Goal: Transaction & Acquisition: Purchase product/service

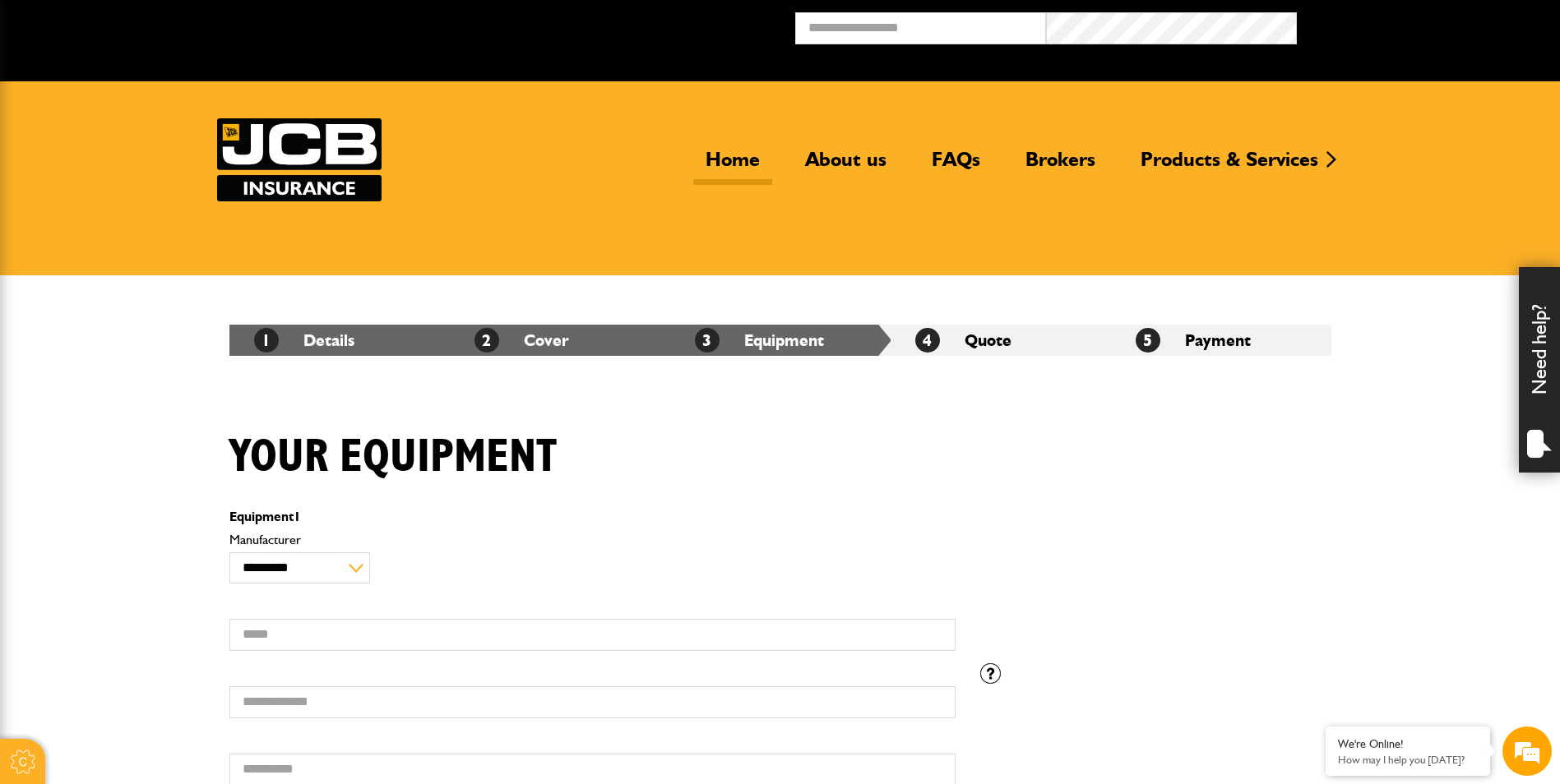
click at [707, 151] on link "Home" at bounding box center [733, 165] width 79 height 38
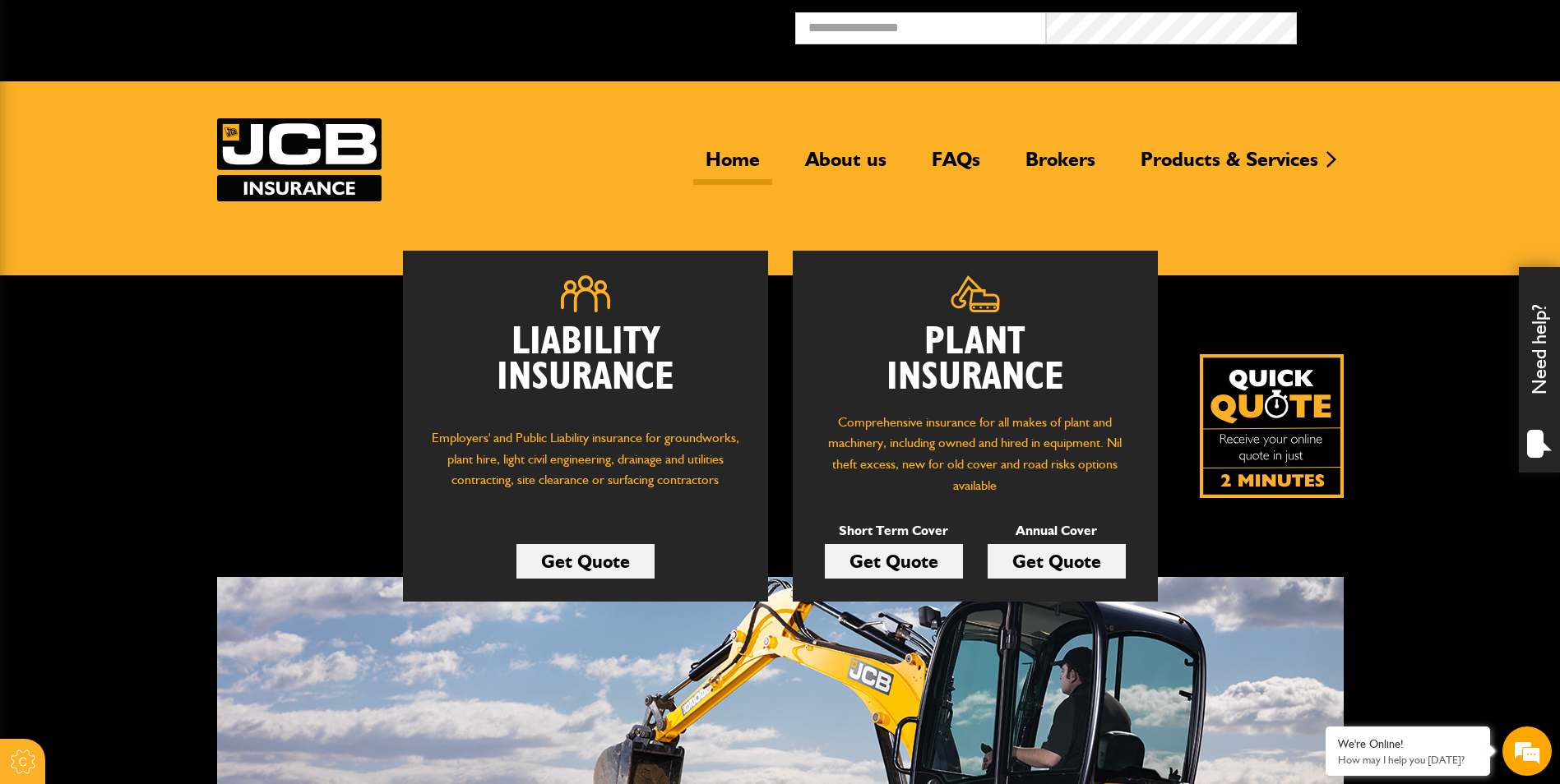
click at [926, 566] on link "Get Quote" at bounding box center [893, 561] width 139 height 34
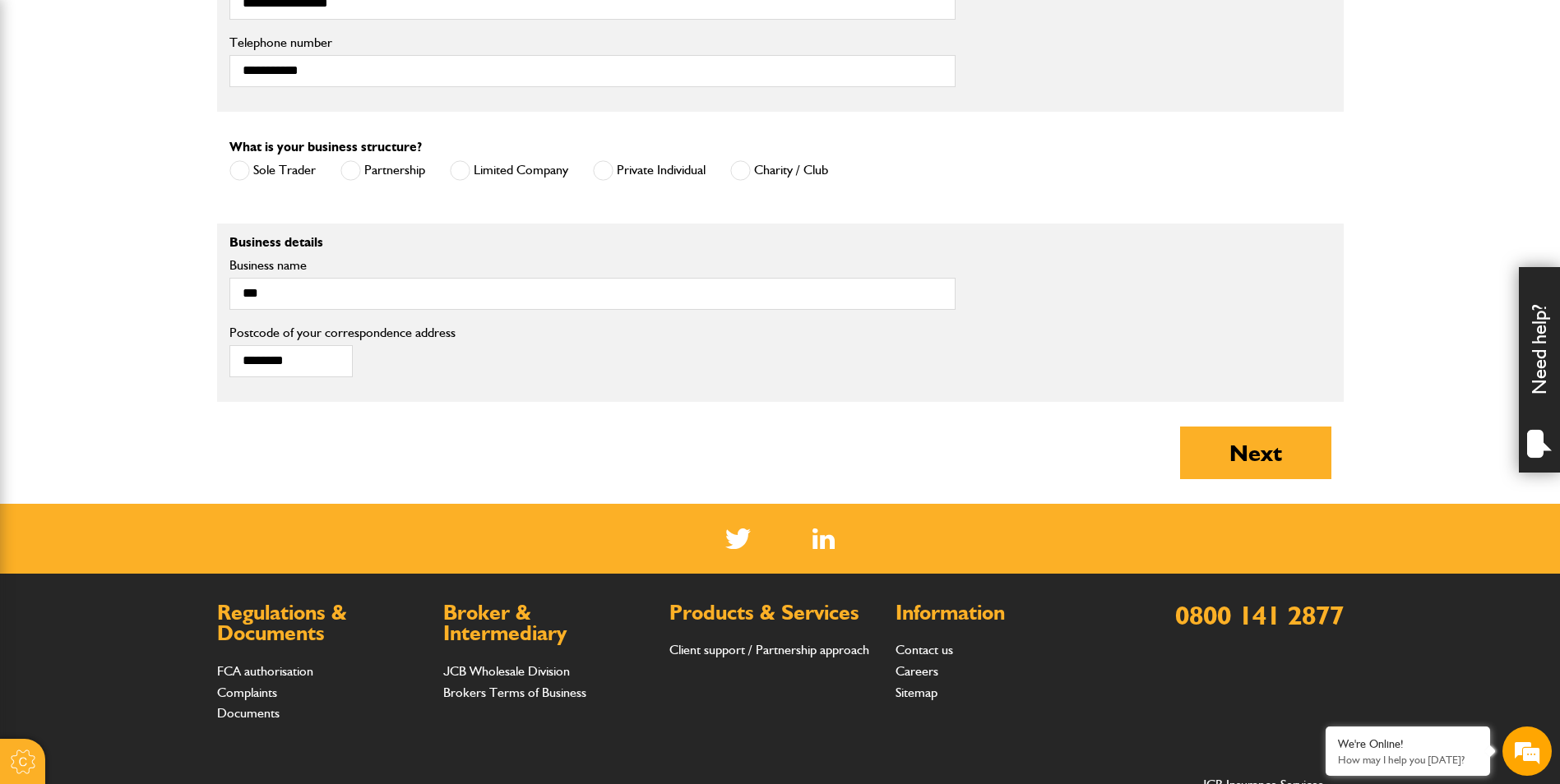
scroll to position [1069, 0]
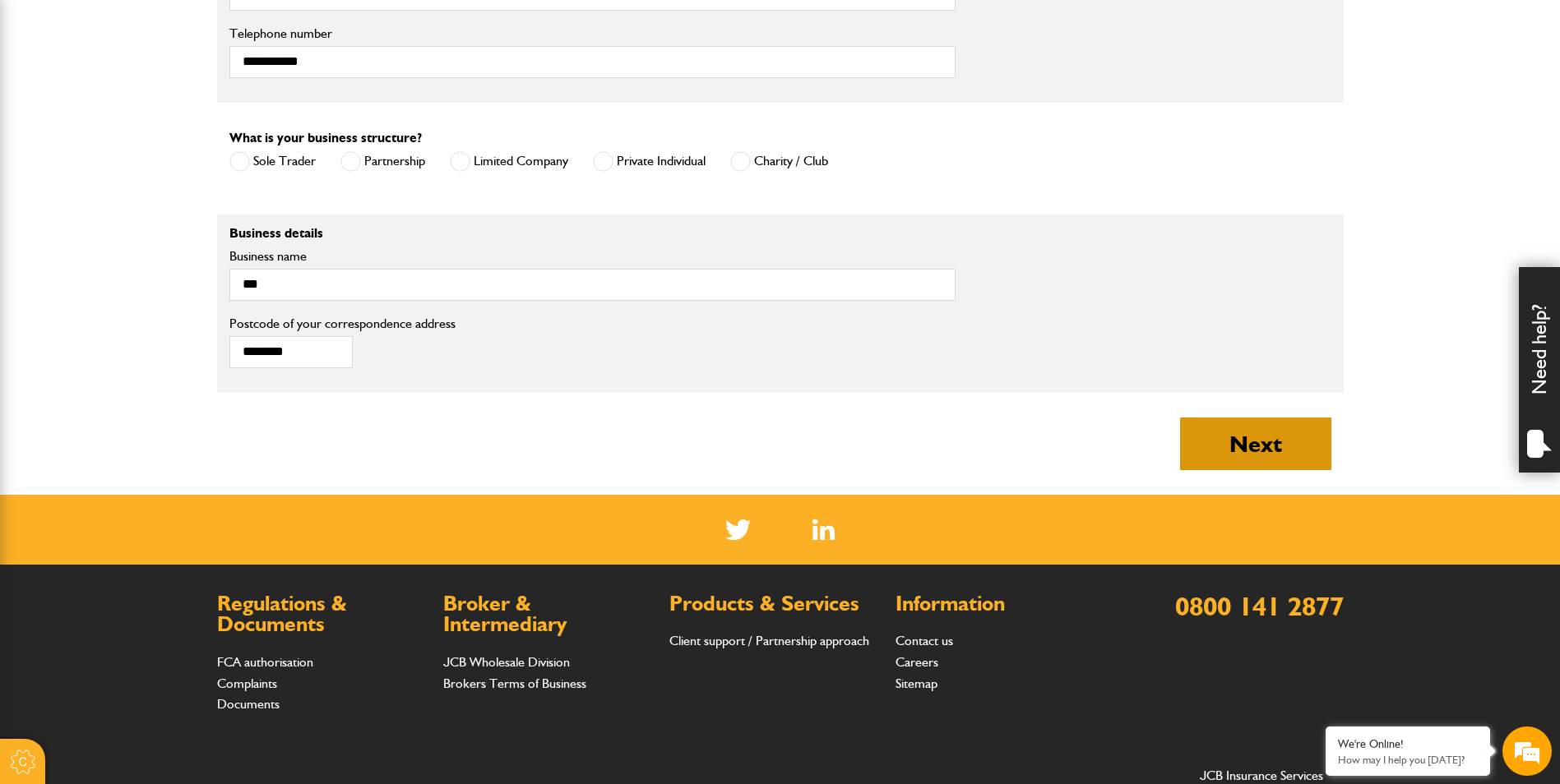
click at [1266, 452] on button "Next" at bounding box center [1256, 444] width 151 height 53
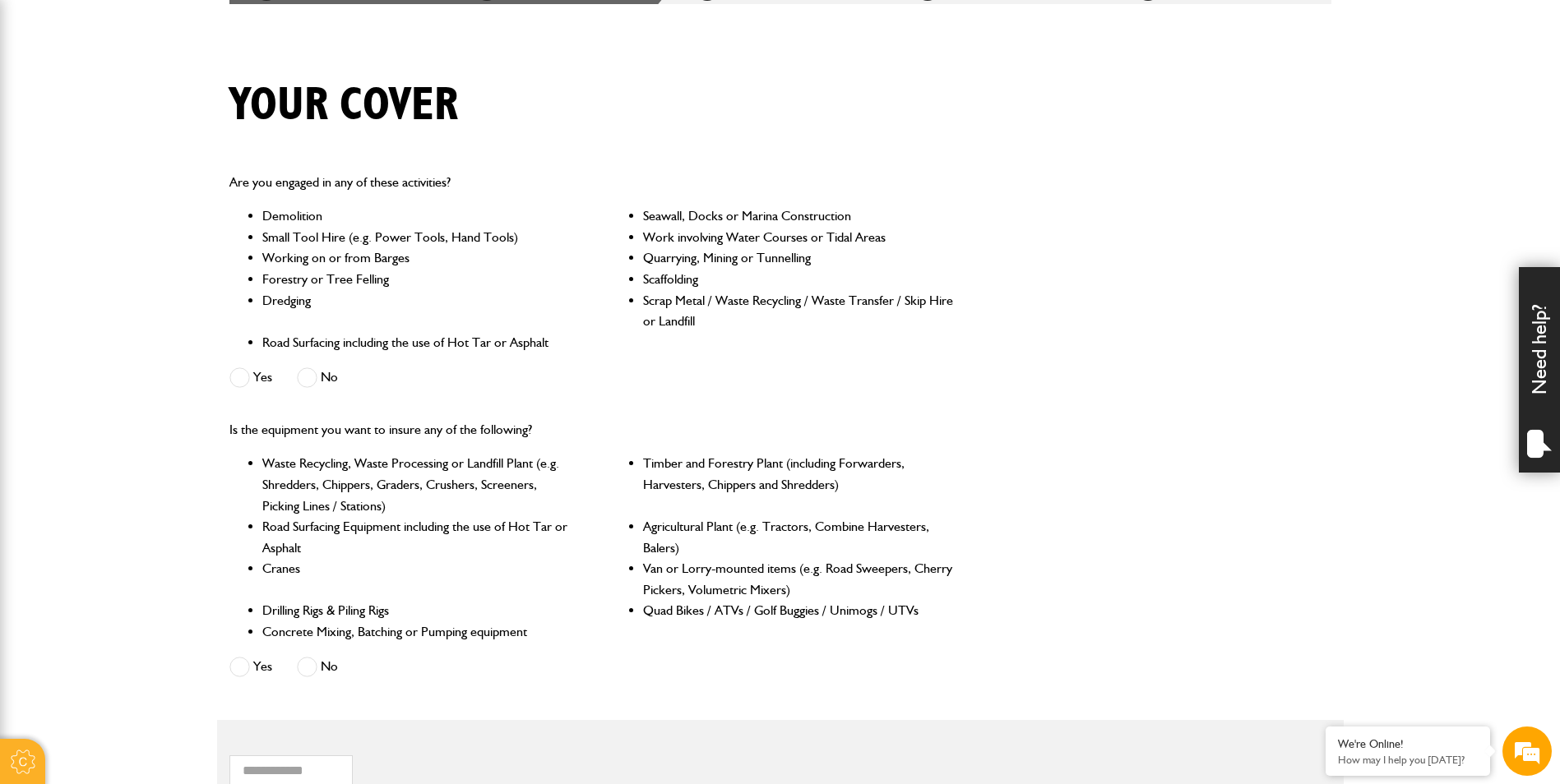
scroll to position [329, 0]
